Goal: Task Accomplishment & Management: Use online tool/utility

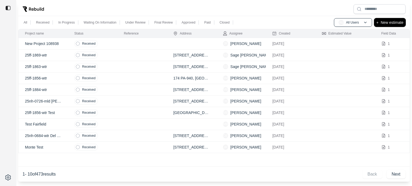
click at [389, 24] on p "New estimate" at bounding box center [392, 22] width 23 height 6
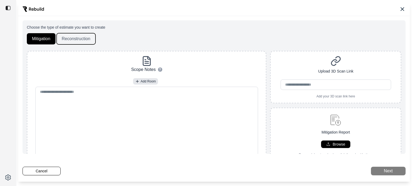
click at [78, 38] on button "Reconstruction" at bounding box center [76, 38] width 39 height 11
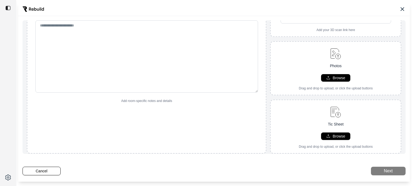
scroll to position [57, 0]
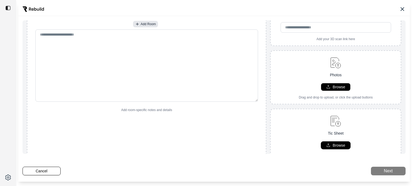
click at [334, 144] on p "Browse" at bounding box center [339, 145] width 13 height 5
type input "**********"
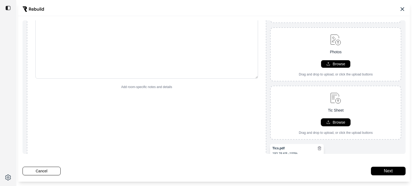
scroll to position [102, 0]
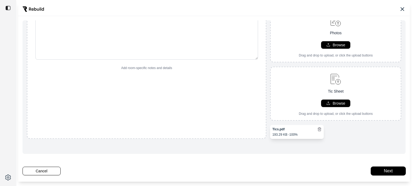
click at [384, 169] on button "Next" at bounding box center [388, 171] width 35 height 9
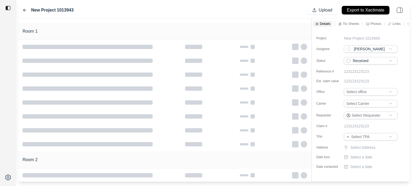
scroll to position [84, 0]
click at [369, 38] on p "New Project 1013943" at bounding box center [362, 38] width 36 height 5
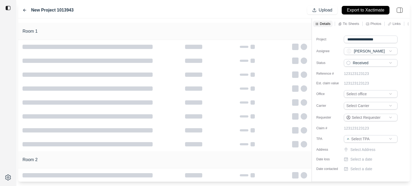
drag, startPoint x: 383, startPoint y: 38, endPoint x: 315, endPoint y: 45, distance: 68.2
click at [317, 45] on div "**********" at bounding box center [361, 101] width 98 height 145
type input "**********"
click at [359, 93] on html "**********" at bounding box center [206, 93] width 412 height 186
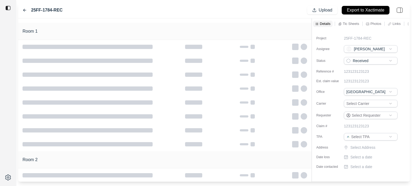
click at [361, 136] on html "25FF-1784-REC Upload Export to Xactimate Room 1 Room 2 Details Tic Sheets Photo…" at bounding box center [206, 93] width 412 height 186
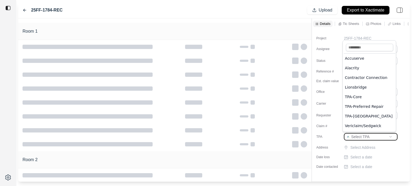
click at [362, 136] on html "25FF-1784-REC Upload Export to Xactimate Room 1 Room 2 Details Tic Sheets Photo…" at bounding box center [206, 93] width 412 height 186
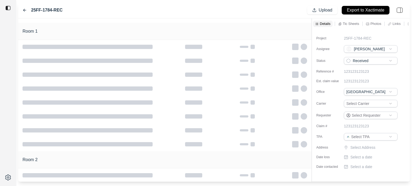
click at [369, 147] on p "Select Address" at bounding box center [374, 147] width 48 height 5
click at [358, 149] on input "text" at bounding box center [371, 149] width 54 height 8
paste input "**********"
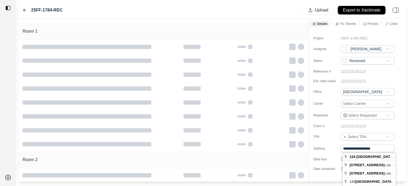
type input "**********"
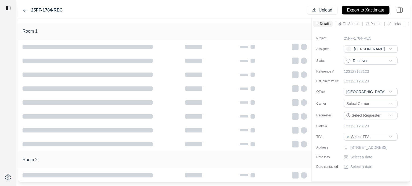
click at [364, 160] on p "Select a date" at bounding box center [361, 157] width 22 height 5
type input "**********"
click at [357, 172] on div "Project 25FF-1784-REC Assignee EM [PERSON_NAME] Status Received Reference # 123…" at bounding box center [361, 100] width 98 height 143
click at [358, 170] on p "Select a date" at bounding box center [361, 166] width 22 height 5
type input "**********"
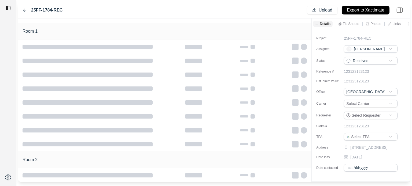
click at [402, 156] on div "**********" at bounding box center [361, 101] width 98 height 145
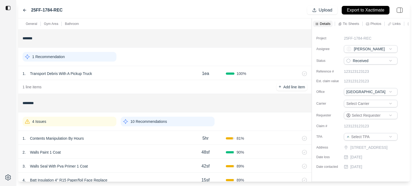
scroll to position [27, 0]
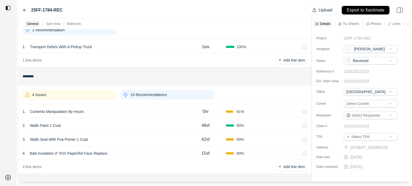
click at [46, 94] on div "4 Issues" at bounding box center [70, 95] width 94 height 10
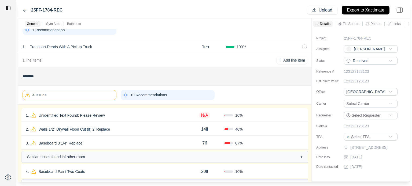
click at [114, 113] on div "1 . Unidentified Text Found: Please Review" at bounding box center [105, 116] width 159 height 8
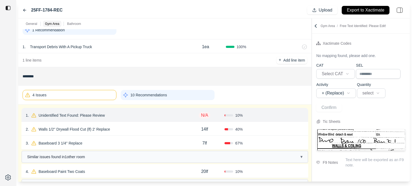
click at [86, 116] on p "Unidentified Text Found: Please Review" at bounding box center [71, 116] width 71 height 8
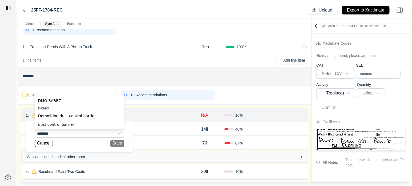
click at [74, 123] on div "dust control barrier" at bounding box center [79, 124] width 89 height 9
type input "**********"
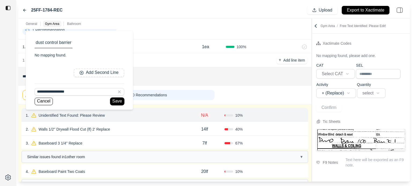
click at [113, 101] on button "Save" at bounding box center [117, 102] width 14 height 8
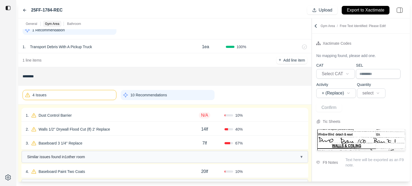
click at [207, 115] on p "N/A" at bounding box center [205, 115] width 12 height 6
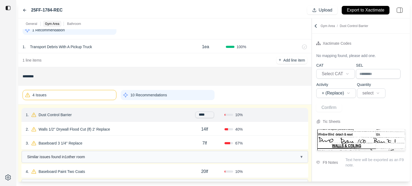
type input "*****"
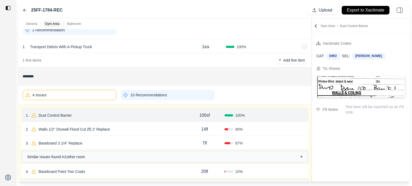
click at [292, 115] on button "Confirm" at bounding box center [288, 115] width 17 height 9
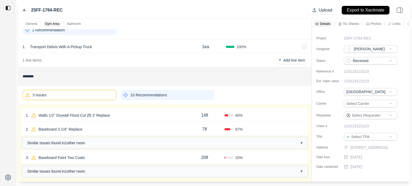
click at [128, 115] on div "1 . Walls 1/2'' Drywall Flood Cut (lf) 2' Replace" at bounding box center [105, 116] width 159 height 8
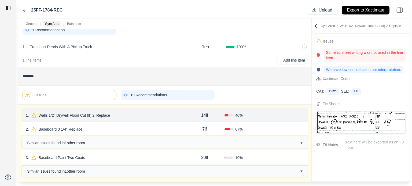
click at [287, 116] on button "Confirm" at bounding box center [288, 115] width 17 height 9
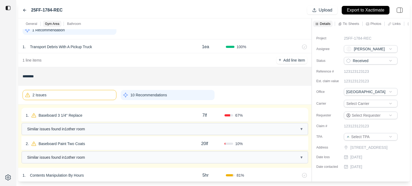
click at [112, 118] on div "1 . Baseboard 3 1/4'' Replace" at bounding box center [105, 116] width 159 height 8
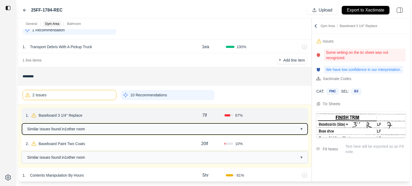
click at [115, 131] on button "Similar issues found in 1 other room ▾" at bounding box center [165, 129] width 286 height 11
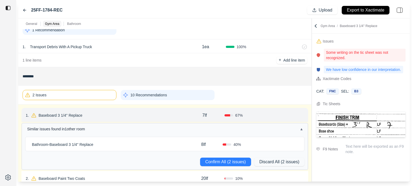
click at [168, 146] on div "Bathroom - Baseboard 3 1/4'' Replace" at bounding box center [107, 145] width 155 height 8
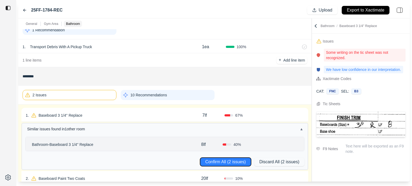
click at [223, 164] on button "Confirm All (2 issues)" at bounding box center [225, 162] width 51 height 9
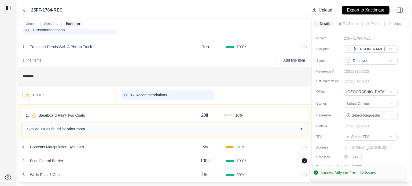
scroll to position [54, 0]
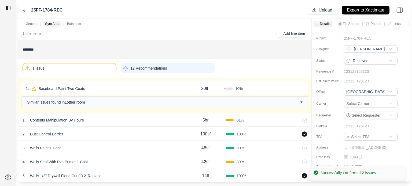
click at [138, 87] on div "1 . Baseboard Paint Two Coats" at bounding box center [105, 89] width 159 height 8
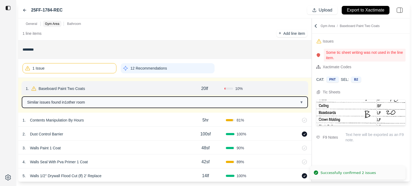
click at [142, 101] on button "Similar issues found in 1 other room ▾" at bounding box center [165, 102] width 286 height 11
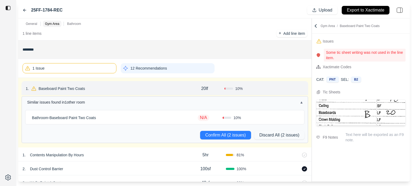
click at [180, 118] on div "Bathroom - Baseboard Paint Two Coats" at bounding box center [107, 118] width 155 height 8
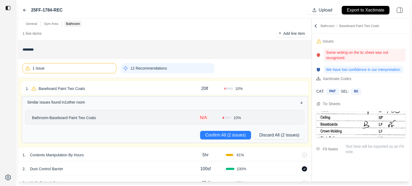
click at [204, 116] on p "N/A" at bounding box center [204, 118] width 12 height 6
type input "**"
click at [204, 87] on p "20lf" at bounding box center [204, 89] width 7 height 6
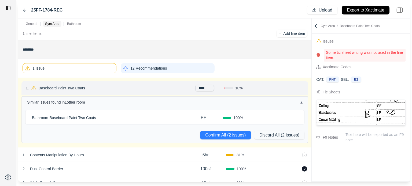
drag, startPoint x: 212, startPoint y: 88, endPoint x: 173, endPoint y: 90, distance: 39.0
click at [175, 90] on div "1 . Baseboard Paint Two Coats **** 10 % Confirm" at bounding box center [164, 88] width 287 height 14
type input "**"
click at [240, 134] on button "Confirm All (2 issues)" at bounding box center [225, 135] width 51 height 9
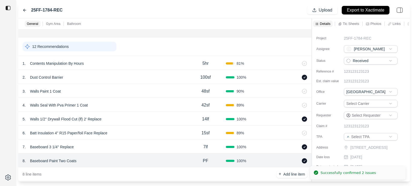
scroll to position [80, 0]
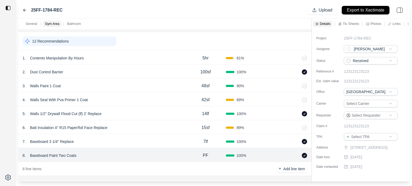
click at [87, 42] on div "12 Recommendations" at bounding box center [70, 41] width 94 height 10
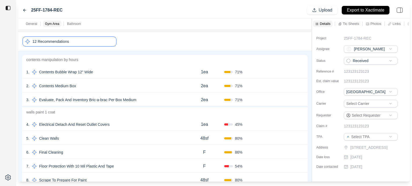
click at [139, 87] on div "2 . Contents Medium Box" at bounding box center [105, 86] width 158 height 8
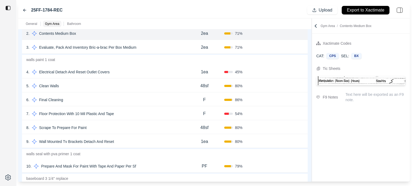
scroll to position [134, 0]
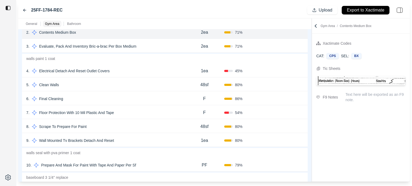
click at [141, 95] on div "6 . Final Cleaning" at bounding box center [105, 99] width 158 height 8
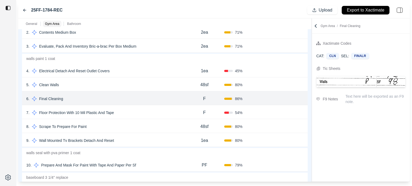
click at [286, 98] on button "Confirm" at bounding box center [288, 99] width 17 height 9
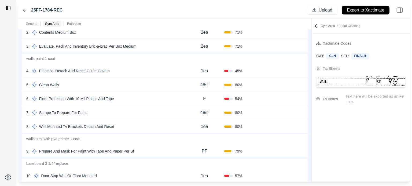
click at [157, 101] on div "6 . Floor Protection With 10 Mil Plastic And Tape" at bounding box center [105, 99] width 158 height 8
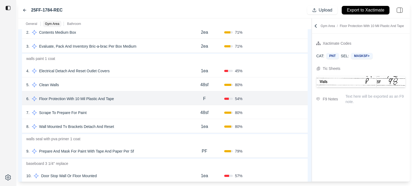
click at [284, 98] on button "Confirm" at bounding box center [288, 99] width 17 height 9
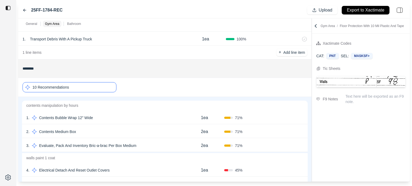
scroll to position [27, 0]
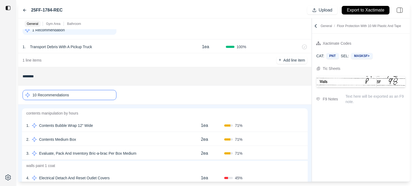
click at [67, 97] on p "10 Recommendations" at bounding box center [50, 95] width 36 height 5
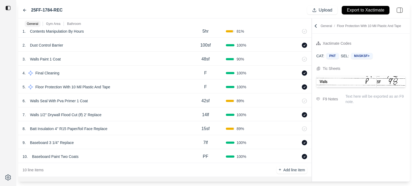
scroll to position [80, 0]
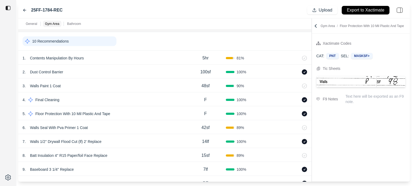
click at [170, 58] on div "1 . Contents Manipulation By Hours" at bounding box center [104, 58] width 163 height 8
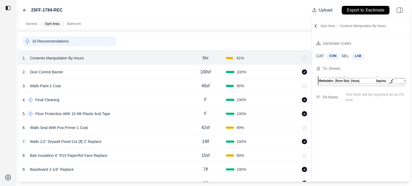
click at [82, 58] on p "Contents Manipulation By Hours" at bounding box center [57, 58] width 58 height 8
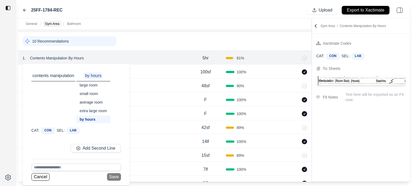
click at [93, 93] on div "small room" at bounding box center [93, 94] width 34 height 8
drag, startPoint x: 118, startPoint y: 177, endPoint x: 127, endPoint y: 165, distance: 14.4
click at [118, 177] on button "Save" at bounding box center [114, 178] width 14 height 8
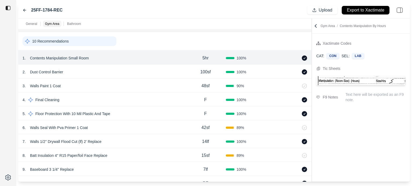
click at [204, 59] on p "5hr" at bounding box center [206, 58] width 6 height 6
drag, startPoint x: 212, startPoint y: 58, endPoint x: 149, endPoint y: 59, distance: 63.1
click at [149, 59] on div "1 . Contents Manipulation Small Room *** 100 %" at bounding box center [164, 58] width 293 height 14
type input "***"
click at [136, 71] on div "2 . Dust Control Barrier" at bounding box center [104, 72] width 163 height 8
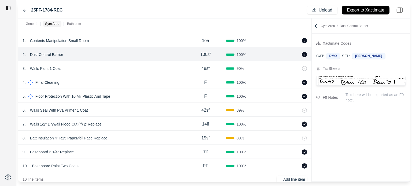
scroll to position [107, 0]
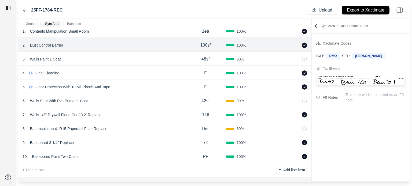
click at [112, 153] on div "10 . Baseboard Paint Two Coats" at bounding box center [104, 157] width 163 height 8
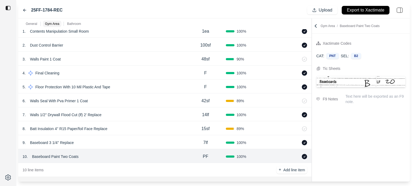
click at [113, 102] on div "6 . Walls Seal With Pva Primer 1 Coat" at bounding box center [104, 101] width 163 height 8
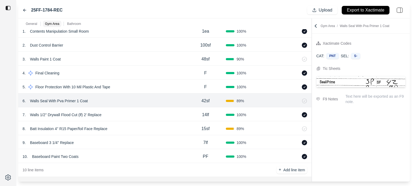
click at [128, 112] on div "7 . Walls 1/2'' Drywall Flood Cut (lf) 2' Replace" at bounding box center [104, 115] width 163 height 8
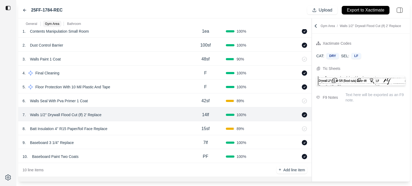
click at [128, 98] on div "6 . Walls Seal With Pva Primer 1 Coat" at bounding box center [104, 101] width 163 height 8
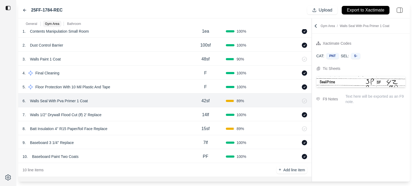
click at [181, 57] on div "3 . Walls Paint 1 Coat" at bounding box center [104, 60] width 163 height 8
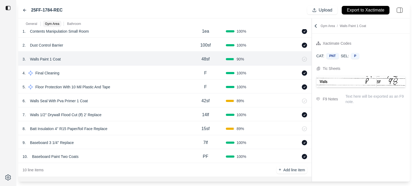
click at [58, 56] on p "Walls Paint 1 Coat" at bounding box center [45, 60] width 35 height 8
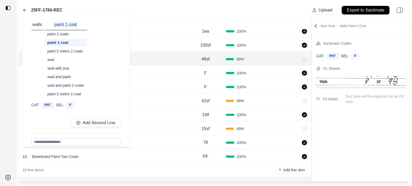
click at [62, 36] on div "paint 2 coats" at bounding box center [65, 34] width 43 height 8
click at [172, 46] on div "2 . Dust Control Barrier" at bounding box center [104, 46] width 163 height 8
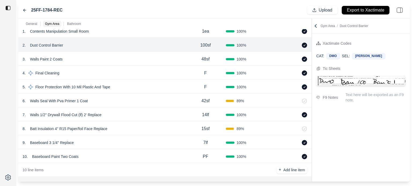
click at [197, 60] on div "48sf" at bounding box center [205, 59] width 41 height 11
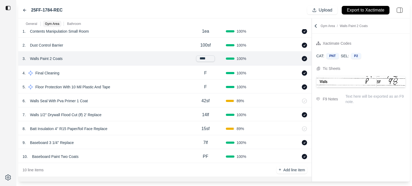
drag, startPoint x: 208, startPoint y: 59, endPoint x: 162, endPoint y: 56, distance: 46.5
click at [163, 56] on div "3 . Walls Paint 2 Coats **** 100 %" at bounding box center [164, 59] width 293 height 14
type input "*"
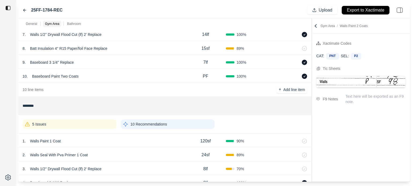
click at [65, 126] on div "5 Issues" at bounding box center [70, 125] width 94 height 10
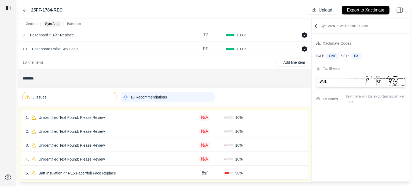
scroll to position [241, 0]
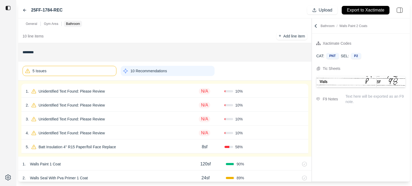
click at [129, 94] on div "1 . Unidentified Text Found: Please Review" at bounding box center [105, 92] width 159 height 8
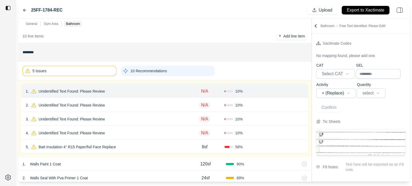
click at [301, 89] on icon at bounding box center [302, 91] width 4 height 4
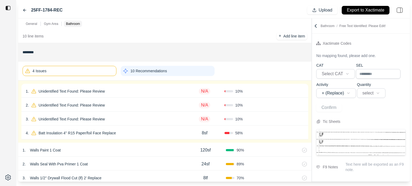
click at [259, 90] on div "10 %" at bounding box center [245, 91] width 40 height 5
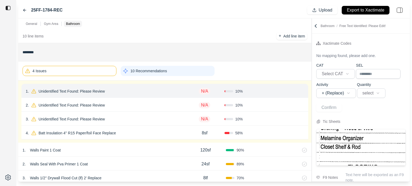
click at [302, 92] on icon at bounding box center [302, 91] width 4 height 4
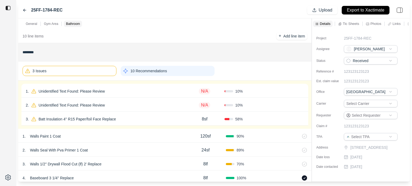
click at [251, 93] on div "10 %" at bounding box center [245, 91] width 40 height 5
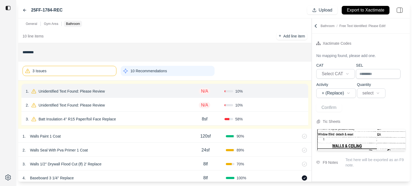
click at [303, 91] on icon at bounding box center [302, 91] width 2 height 3
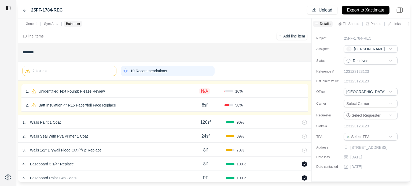
click at [276, 88] on div "Confirm" at bounding box center [284, 91] width 40 height 9
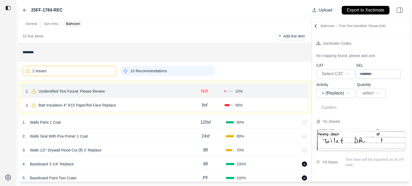
click at [89, 88] on p "Unidentified Text Found: Please Review" at bounding box center [71, 92] width 71 height 8
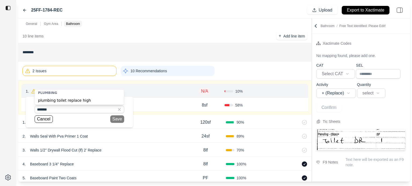
click at [72, 102] on div "plumbing toilet replace high" at bounding box center [79, 100] width 89 height 9
type input "**********"
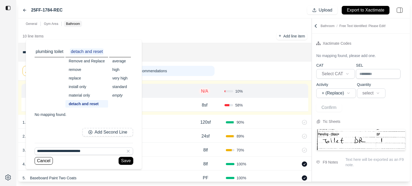
click at [129, 162] on button "Save" at bounding box center [126, 161] width 14 height 8
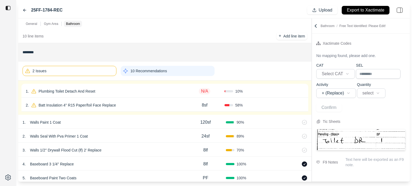
click at [207, 92] on p "N/A" at bounding box center [205, 91] width 12 height 6
select select
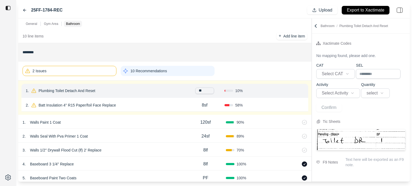
type input "***"
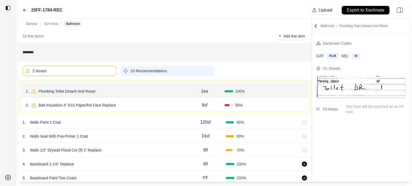
click at [284, 90] on button "Confirm" at bounding box center [288, 91] width 17 height 9
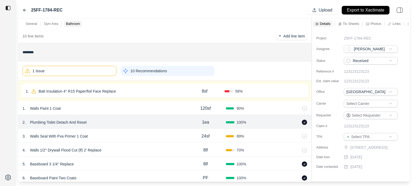
click at [177, 93] on div "1 . Batt Insulation 4'' R15 Paper/foil Face Replace" at bounding box center [105, 92] width 159 height 8
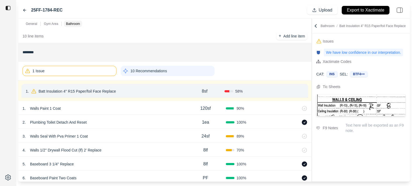
click at [286, 91] on button "Confirm" at bounding box center [288, 91] width 17 height 9
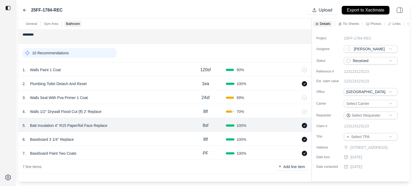
scroll to position [205, 0]
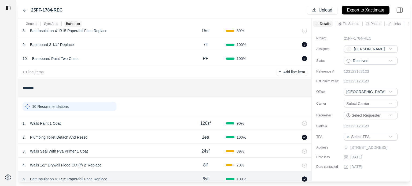
click at [93, 105] on div "10 Recommendations" at bounding box center [70, 107] width 94 height 10
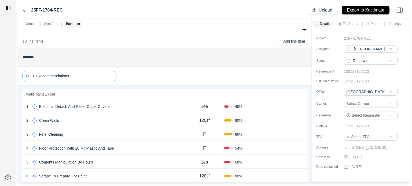
scroll to position [259, 0]
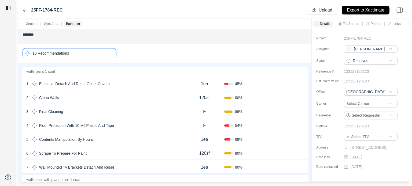
click at [99, 111] on div "3 . Final Cleaning" at bounding box center [105, 112] width 158 height 8
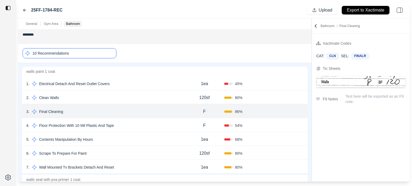
click at [291, 110] on button "Confirm" at bounding box center [288, 112] width 17 height 9
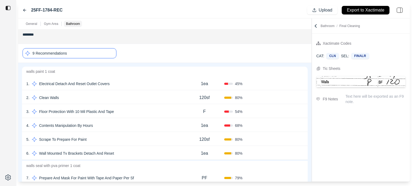
click at [165, 110] on div "3 . Floor Protection With 10 Mil Plastic And Tape" at bounding box center [105, 112] width 158 height 8
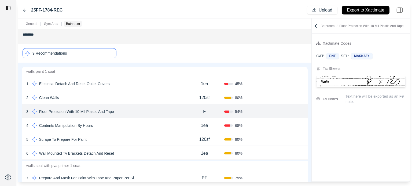
click at [288, 110] on button "Confirm" at bounding box center [288, 112] width 17 height 9
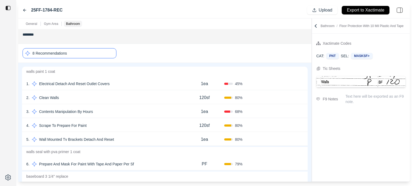
click at [121, 114] on div "3 . Contents Manipulation By Hours" at bounding box center [105, 112] width 158 height 8
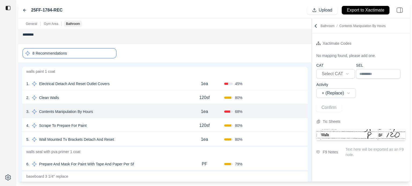
click at [119, 123] on div "4 . Scrape To Prepare For Paint" at bounding box center [105, 126] width 158 height 8
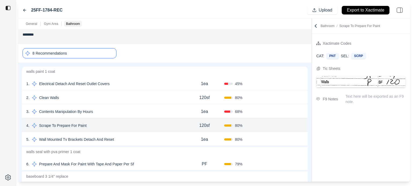
click at [126, 139] on div "5 . Wall Mounted Tv Brackets Detach And Reset" at bounding box center [105, 140] width 158 height 8
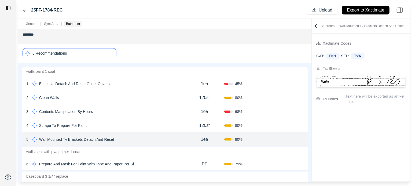
click at [73, 56] on div "8 Recommendations" at bounding box center [70, 53] width 94 height 10
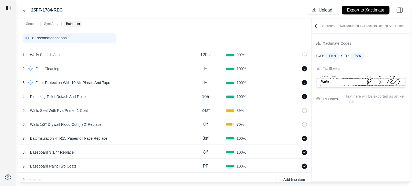
scroll to position [287, 0]
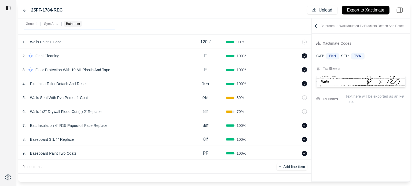
click at [113, 154] on div "9 . Baseboard Paint Two Coats" at bounding box center [104, 154] width 163 height 8
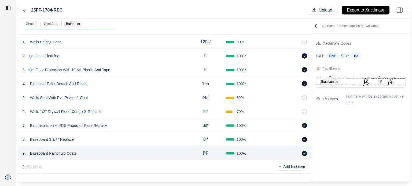
click at [113, 136] on div "8 . Baseboard 3 1/4'' Replace" at bounding box center [104, 140] width 163 height 8
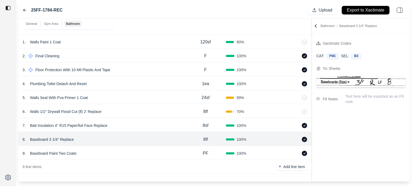
click at [209, 39] on p "120sf" at bounding box center [205, 42] width 10 height 6
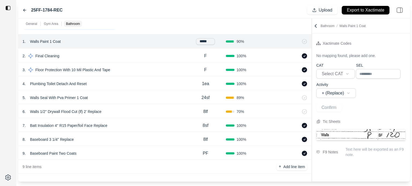
drag, startPoint x: 213, startPoint y: 42, endPoint x: 161, endPoint y: 37, distance: 51.4
click at [161, 37] on div "1 . Walls Paint 1 Coat ***** 90 %" at bounding box center [164, 42] width 293 height 14
type input "*"
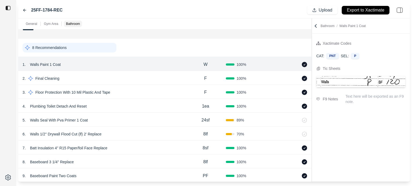
scroll to position [233, 0]
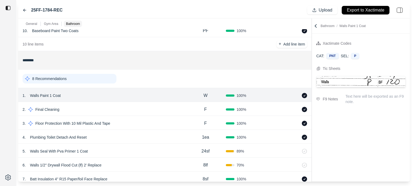
click at [65, 81] on div "8 Recommendations" at bounding box center [70, 79] width 94 height 10
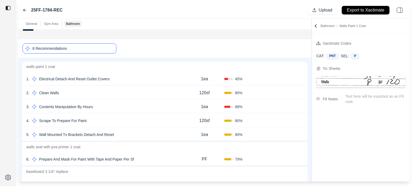
scroll to position [287, 0]
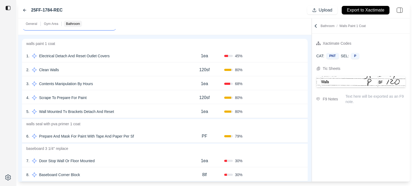
click at [156, 136] on div "6 . Prepare And Mask For Paint With Tape And Paper Per Sf" at bounding box center [105, 137] width 158 height 8
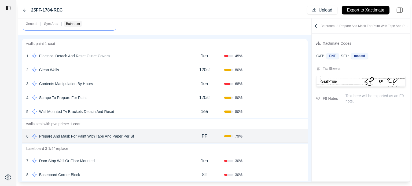
click at [121, 136] on p "Prepare And Mask For Paint With Tape And Paper Per Sf" at bounding box center [86, 137] width 99 height 8
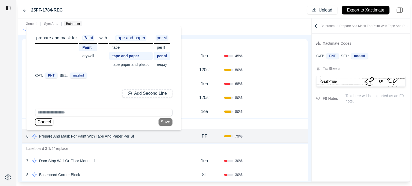
click at [164, 48] on div "per lf" at bounding box center [162, 48] width 17 height 8
click at [117, 47] on div "tape" at bounding box center [130, 48] width 43 height 8
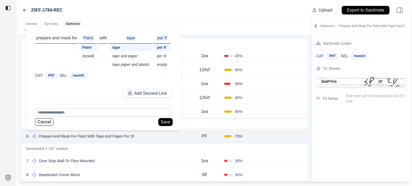
click at [163, 120] on button "Save" at bounding box center [166, 123] width 14 height 8
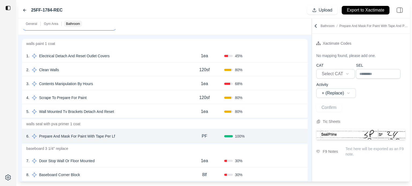
click at [210, 137] on div "PF" at bounding box center [205, 136] width 40 height 11
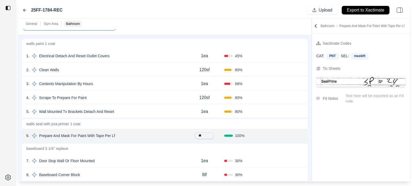
drag, startPoint x: 208, startPoint y: 137, endPoint x: 179, endPoint y: 135, distance: 29.6
click at [179, 134] on div "6 . Prepare And Mask For Paint With Tape Per Lf ** 100 % Confirm" at bounding box center [165, 136] width 286 height 14
type input "**"
click at [291, 134] on button "Confirm" at bounding box center [288, 136] width 17 height 9
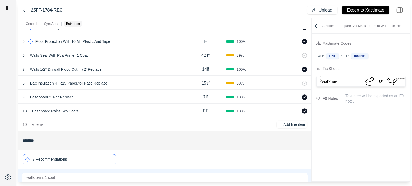
scroll to position [72, 0]
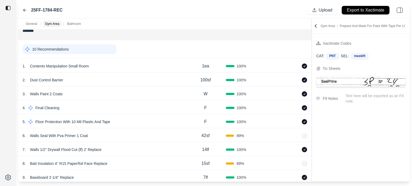
click at [85, 50] on div "10 Recommendations" at bounding box center [70, 50] width 94 height 10
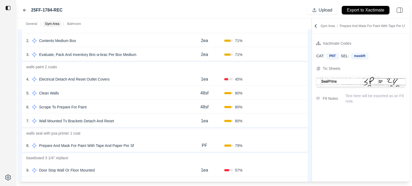
scroll to position [126, 0]
click at [148, 146] on div "8 . Prepare And Mask For Paint With Tape And Paper Per Sf" at bounding box center [105, 146] width 158 height 8
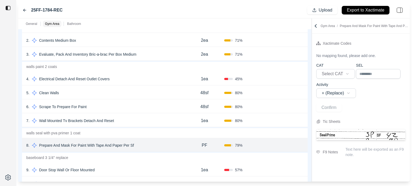
click at [114, 146] on p "Prepare And Mask For Paint With Tape And Paper Per Sf" at bounding box center [86, 146] width 99 height 8
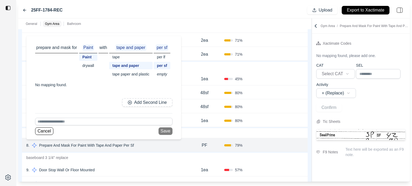
click at [158, 58] on div "per lf" at bounding box center [162, 57] width 17 height 8
click at [118, 57] on div "tape" at bounding box center [130, 57] width 43 height 8
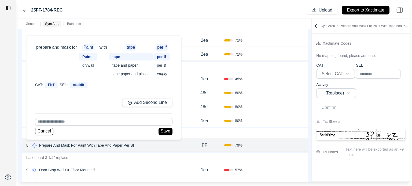
click at [131, 74] on div "tape paper and plastic" at bounding box center [130, 74] width 43 height 8
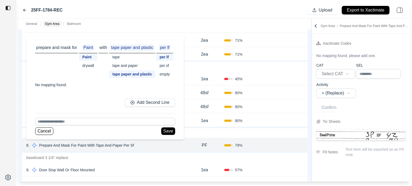
click at [120, 58] on div "tape" at bounding box center [132, 57] width 46 height 8
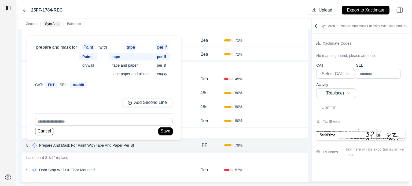
click at [166, 132] on button "Save" at bounding box center [166, 132] width 14 height 8
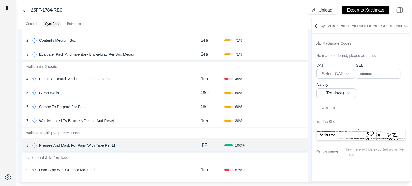
click at [207, 148] on p "PF" at bounding box center [204, 145] width 5 height 6
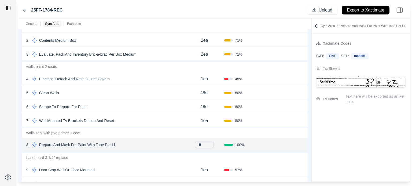
drag, startPoint x: 209, startPoint y: 144, endPoint x: 155, endPoint y: 145, distance: 54.2
click at [155, 144] on div "8 . Prepare And Mask For Paint With Tape Per Lf ** 100 % Confirm" at bounding box center [165, 145] width 286 height 14
type input "**"
click at [288, 147] on button "Confirm" at bounding box center [288, 145] width 17 height 9
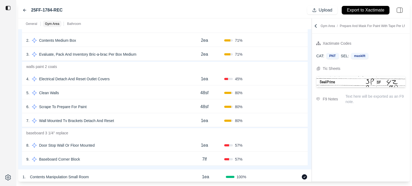
scroll to position [19, 0]
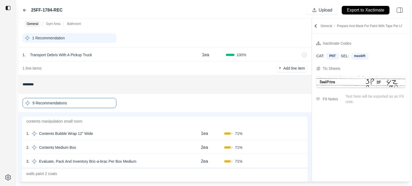
click at [69, 100] on div "9 Recommendations" at bounding box center [70, 103] width 94 height 10
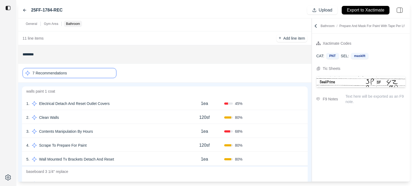
click at [94, 75] on div "7 Recommendations" at bounding box center [70, 73] width 94 height 10
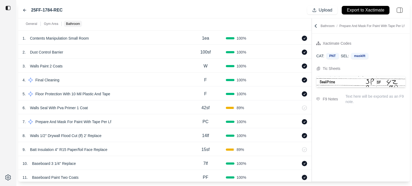
scroll to position [0, 0]
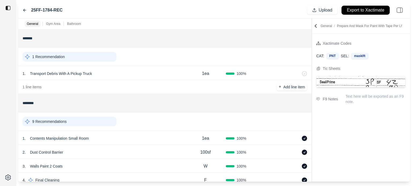
click at [376, 10] on p "Export to Xactimate" at bounding box center [366, 10] width 38 height 6
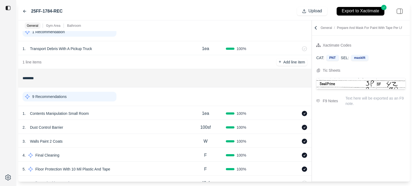
scroll to position [80, 0]
